Goal: Communication & Community: Answer question/provide support

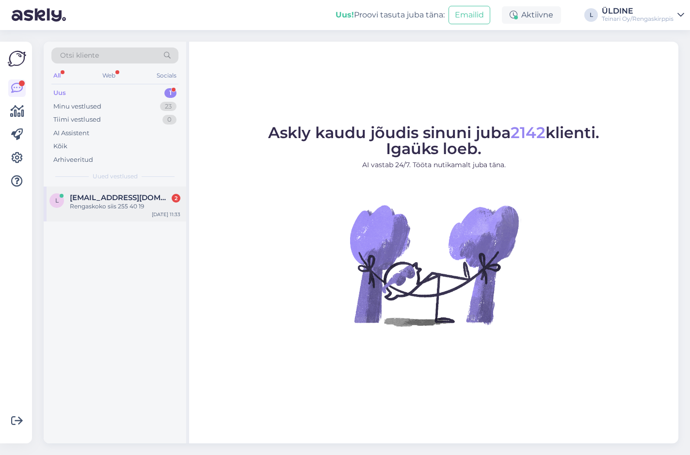
click at [121, 204] on div "Rengaskoko siis 255 40 19" at bounding box center [125, 206] width 111 height 9
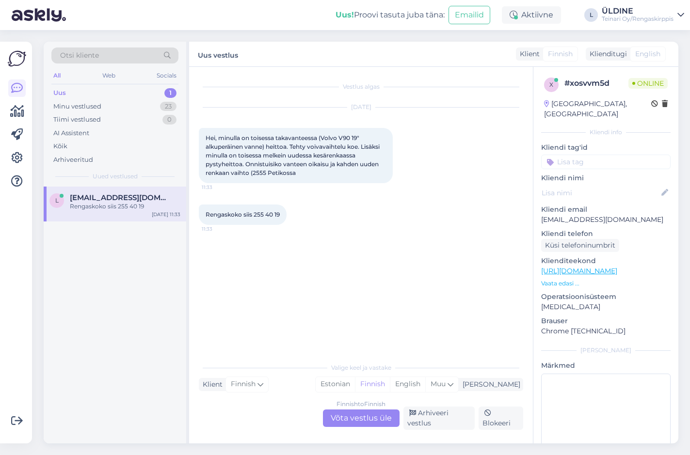
click at [371, 422] on div "Finnish to Finnish Võta vestlus üle" at bounding box center [361, 418] width 77 height 17
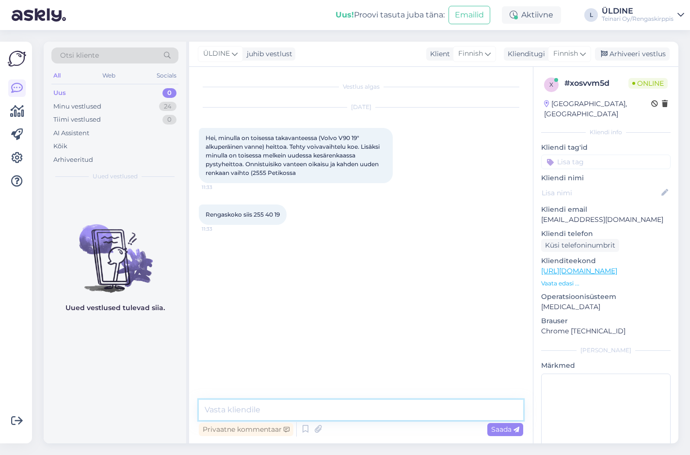
click at [284, 409] on textarea at bounding box center [361, 410] width 324 height 20
type textarea "Moi. Kyllä onnituu :) Tervetuloa!"
click at [507, 432] on span "Saada" at bounding box center [505, 429] width 28 height 9
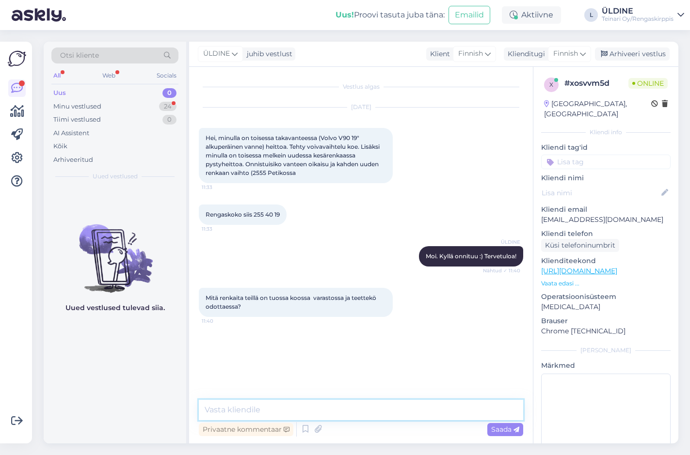
click at [299, 413] on textarea at bounding box center [361, 410] width 324 height 20
paste textarea "[URL][DOMAIN_NAME]"
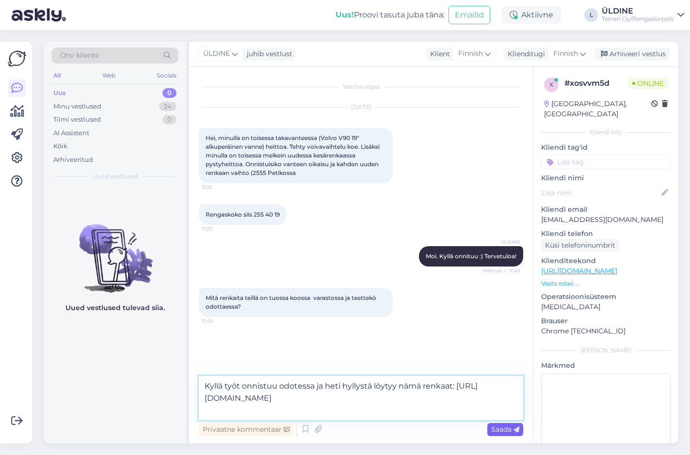
type textarea "Kyllä työt onnistuu odotessa ja heti hyllystä löytyy nämä renkaat: [URL][DOMAIN…"
click at [509, 433] on span "Saada" at bounding box center [505, 429] width 28 height 9
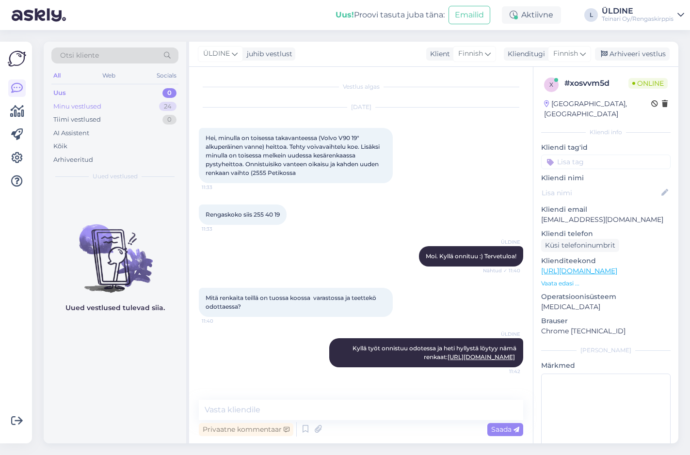
click at [99, 103] on div "Minu vestlused" at bounding box center [77, 107] width 48 height 10
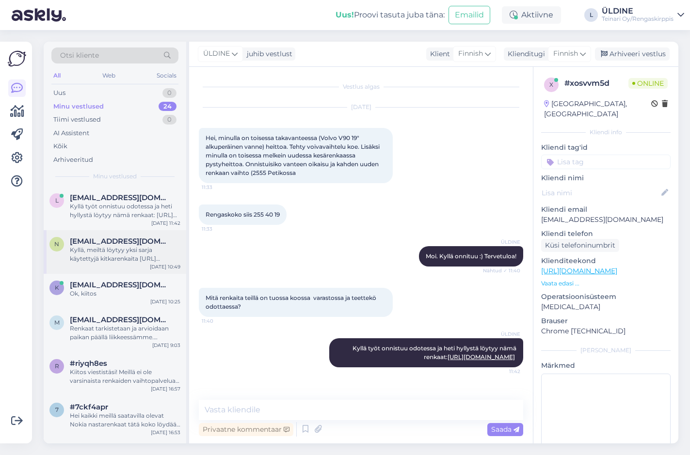
click at [107, 253] on div "Kyllä, meiltä löytyy yksi sarja käytettyjä kitkarenkaita [URL][DOMAIN_NAME]" at bounding box center [125, 254] width 111 height 17
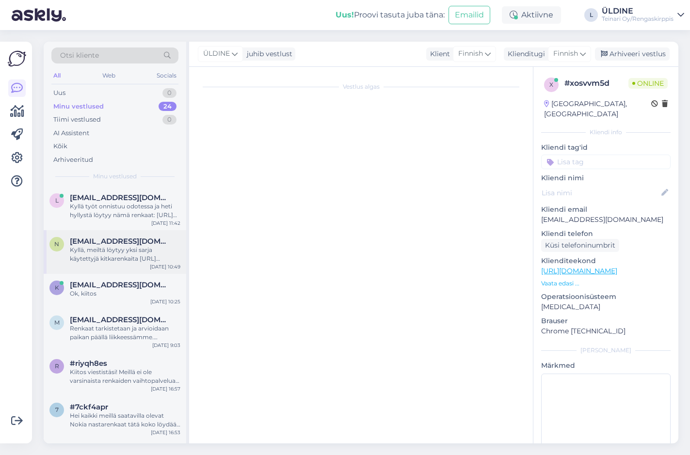
scroll to position [113, 0]
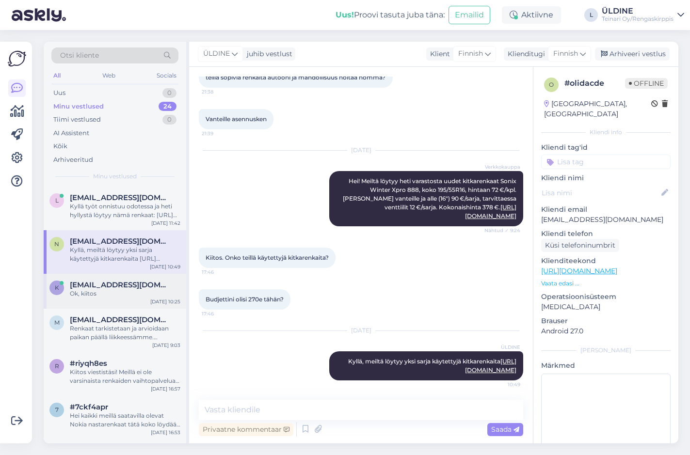
click at [112, 286] on span "[EMAIL_ADDRESS][DOMAIN_NAME]" at bounding box center [120, 285] width 101 height 9
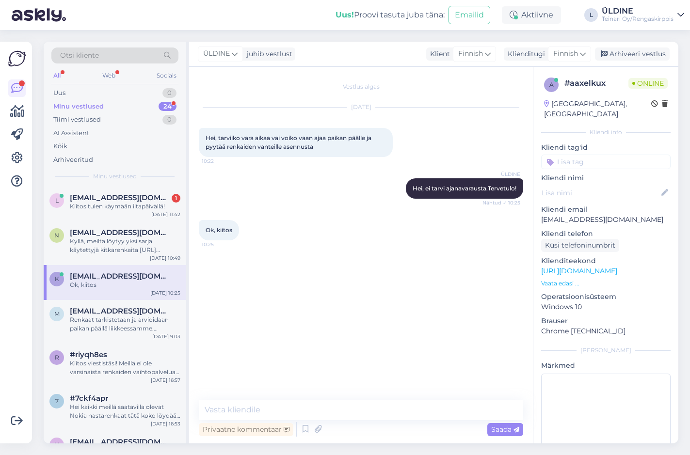
drag, startPoint x: 135, startPoint y: 200, endPoint x: 244, endPoint y: 235, distance: 114.8
click at [135, 200] on span "[EMAIL_ADDRESS][DOMAIN_NAME]" at bounding box center [120, 197] width 101 height 9
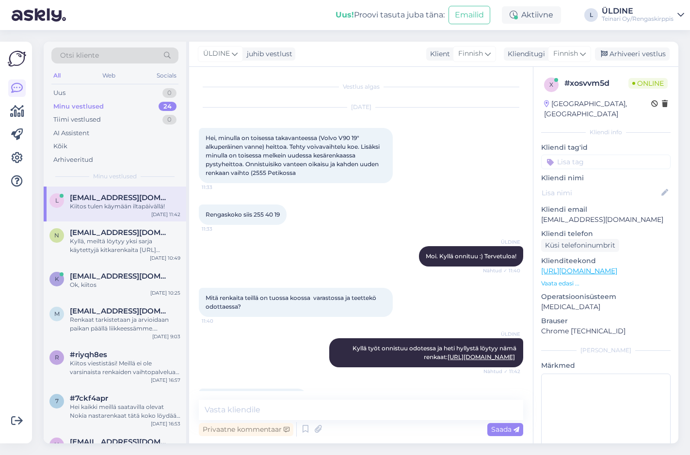
scroll to position [37, 0]
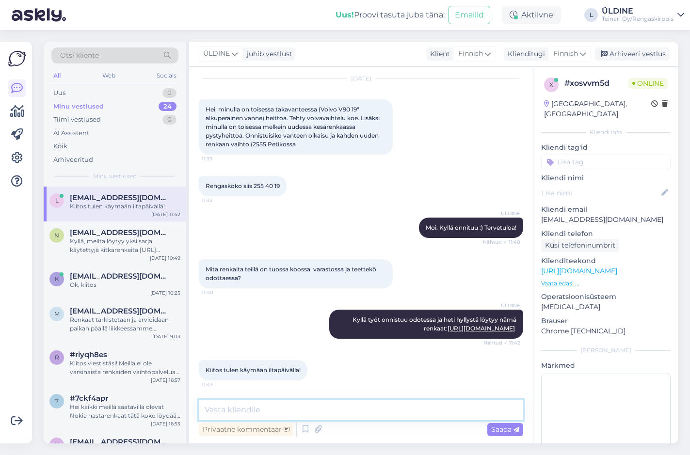
click at [243, 411] on textarea at bounding box center [361, 410] width 324 height 20
type textarea "Tervetuloa :)"
click at [506, 430] on span "Saada" at bounding box center [505, 429] width 28 height 9
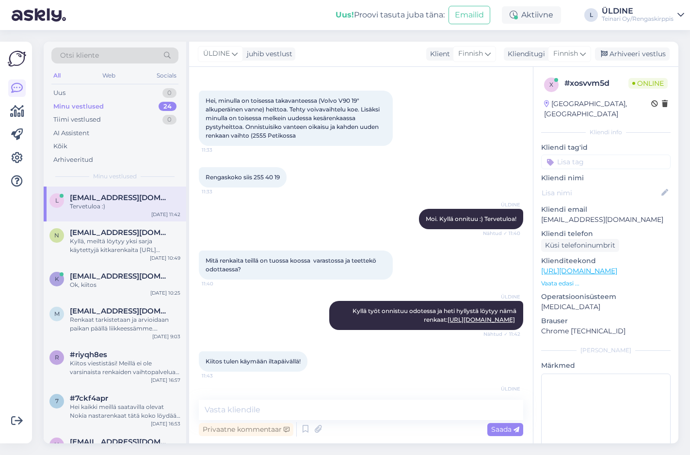
scroll to position [79, 0]
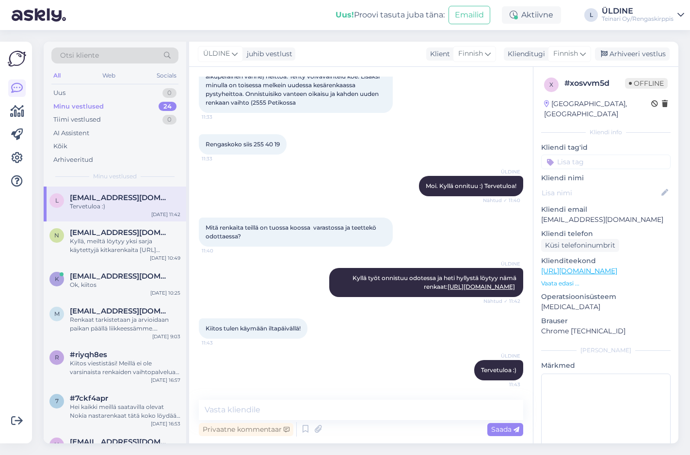
drag, startPoint x: 427, startPoint y: 113, endPoint x: 445, endPoint y: 137, distance: 29.8
click at [427, 113] on div "[DATE] Hei, minulla on toisessa takavanteessa (Volvo V90 19" alkuperäinen vanne…" at bounding box center [361, 75] width 324 height 97
